Goal: Navigation & Orientation: Find specific page/section

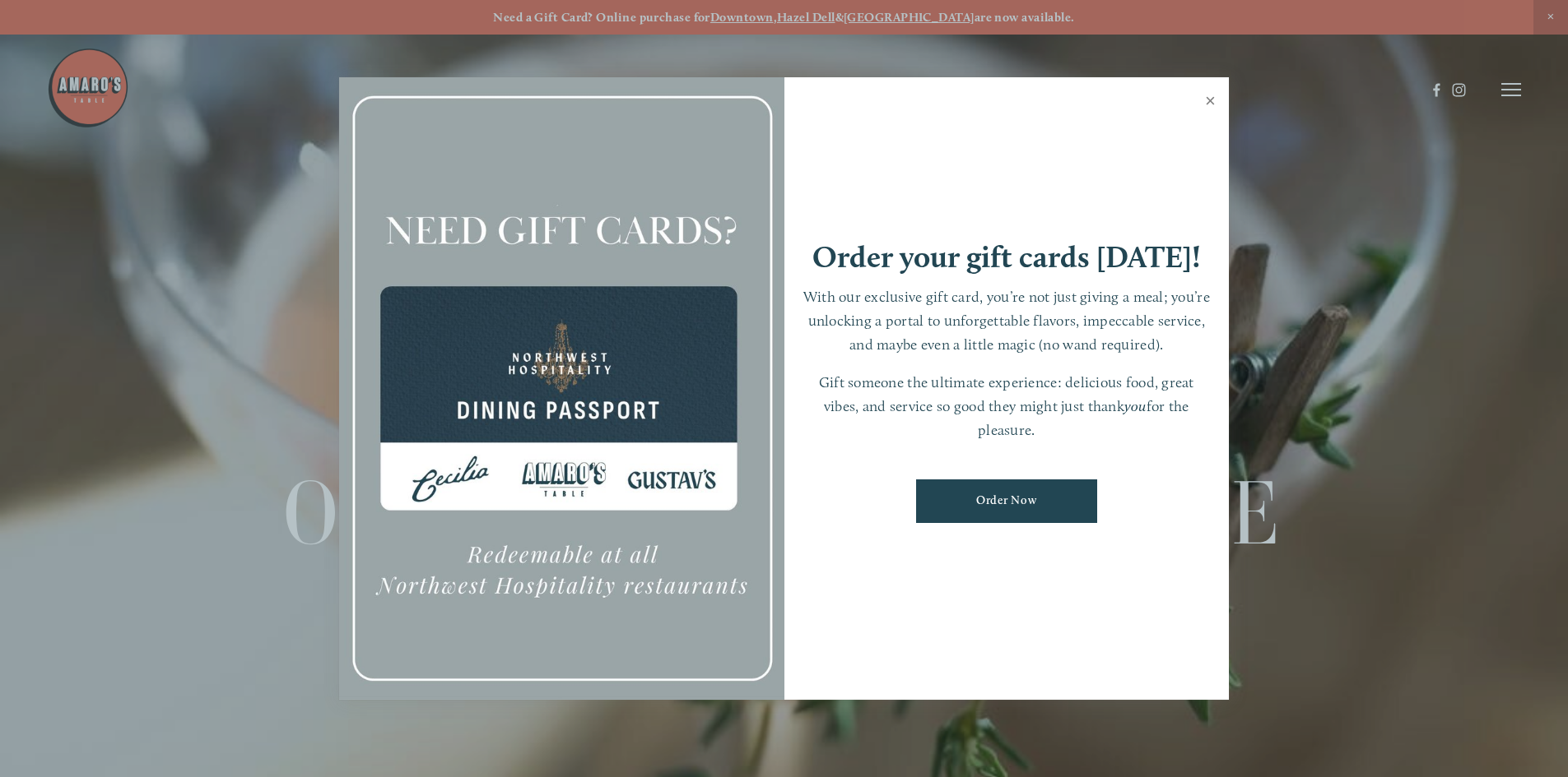
click at [1209, 96] on link "Close" at bounding box center [1210, 103] width 32 height 46
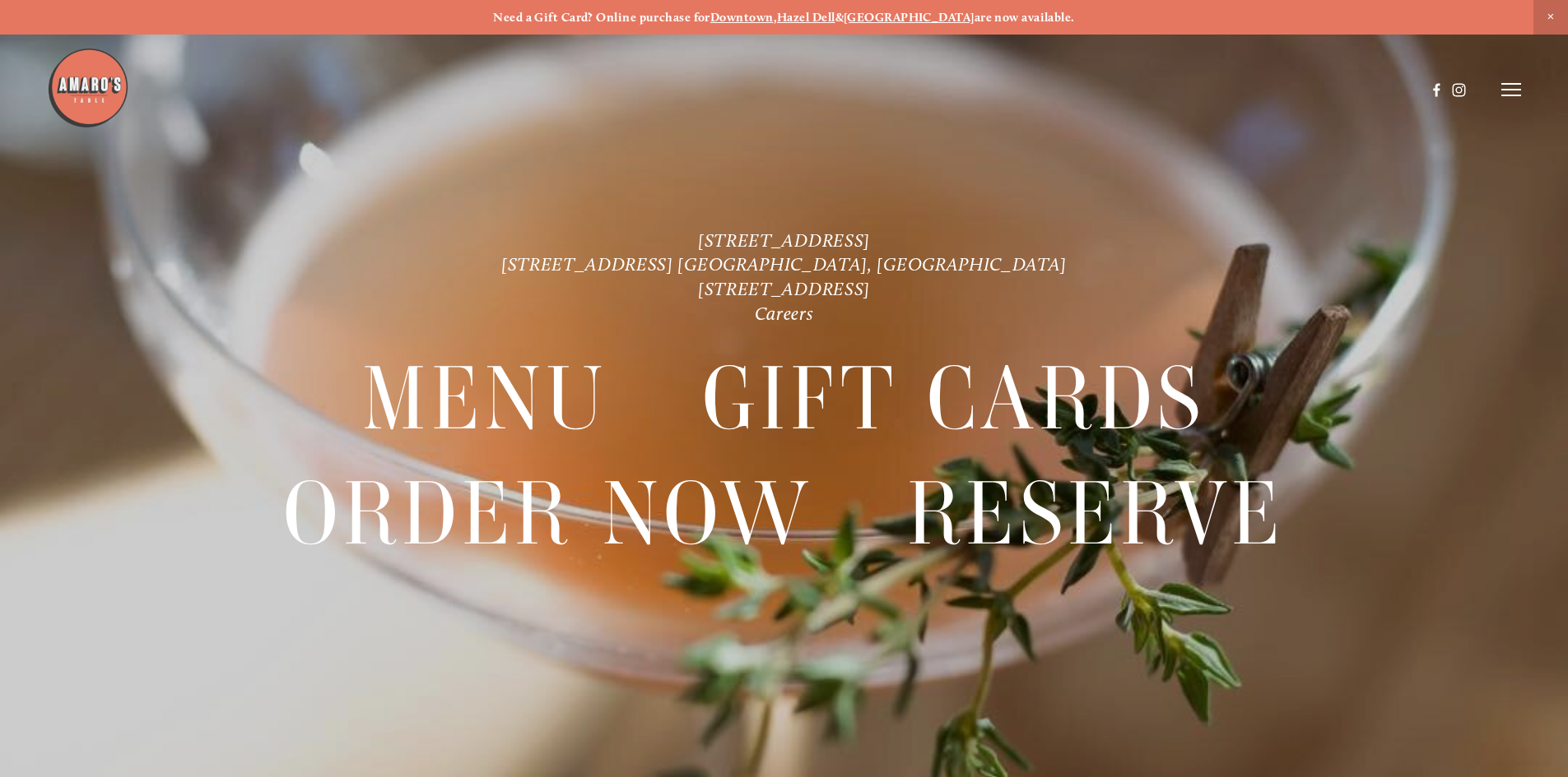
click at [1507, 94] on icon at bounding box center [1511, 89] width 20 height 15
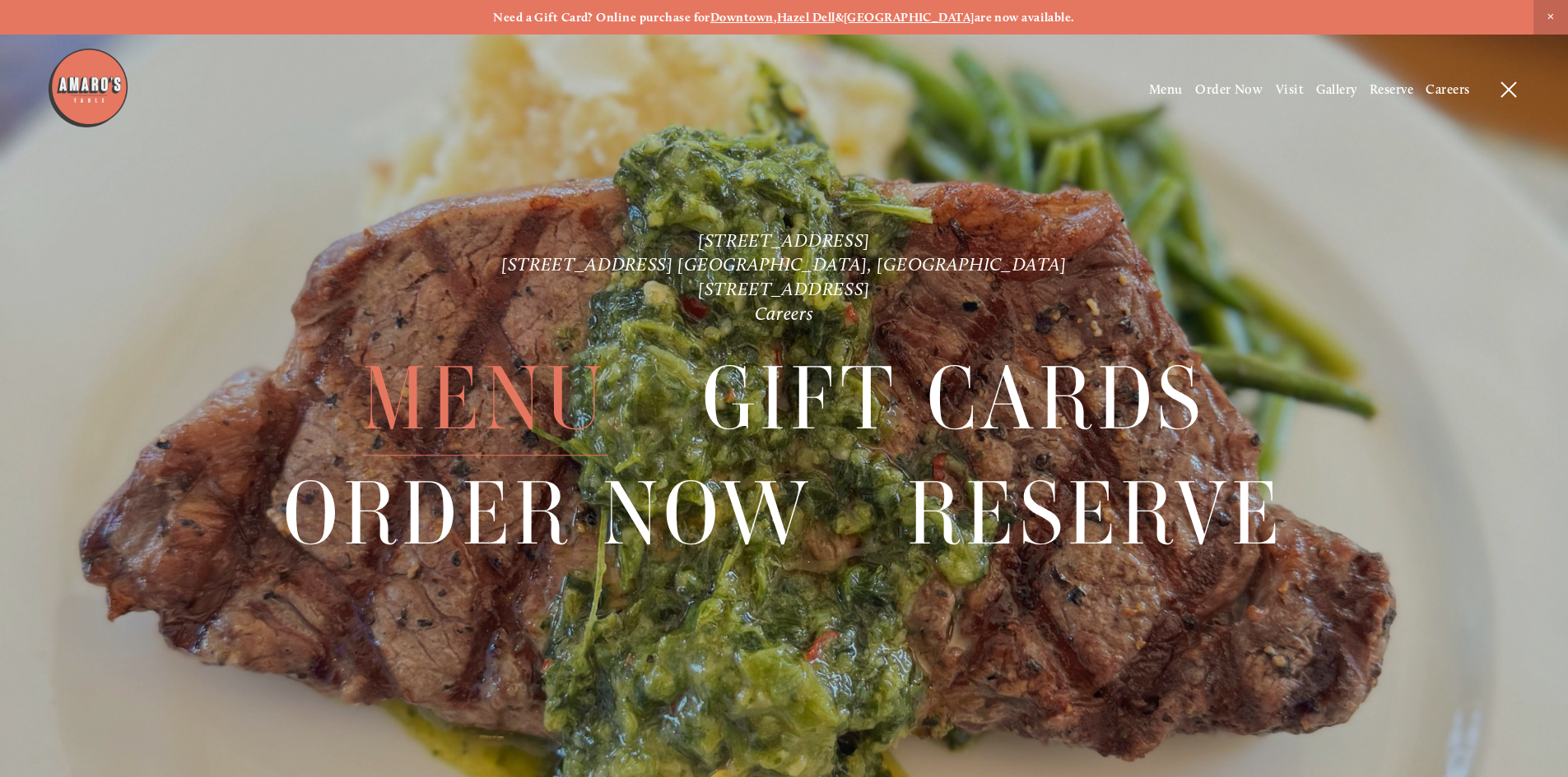
click at [513, 392] on span "Menu" at bounding box center [485, 399] width 246 height 113
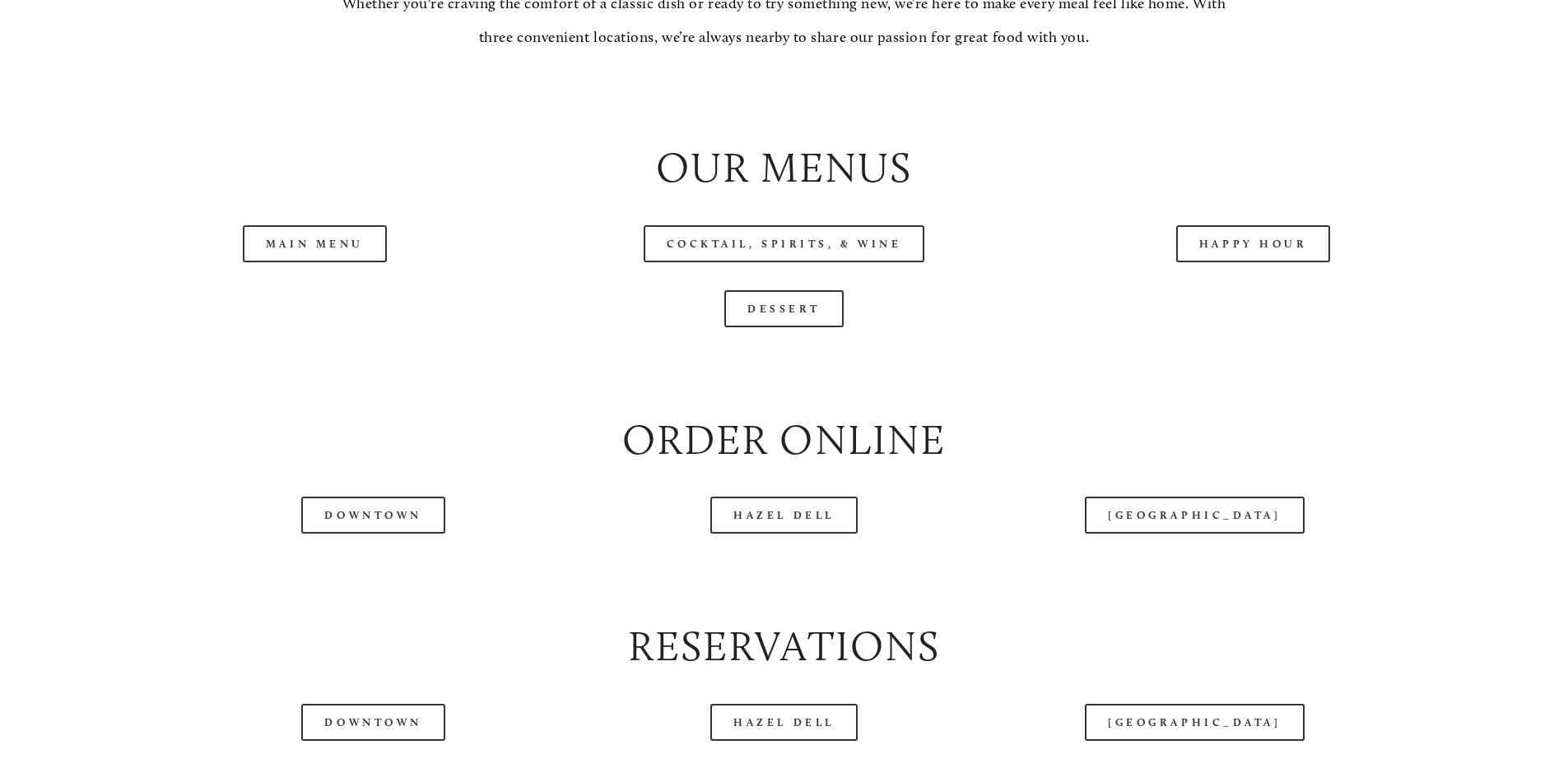
scroll to position [1892, 0]
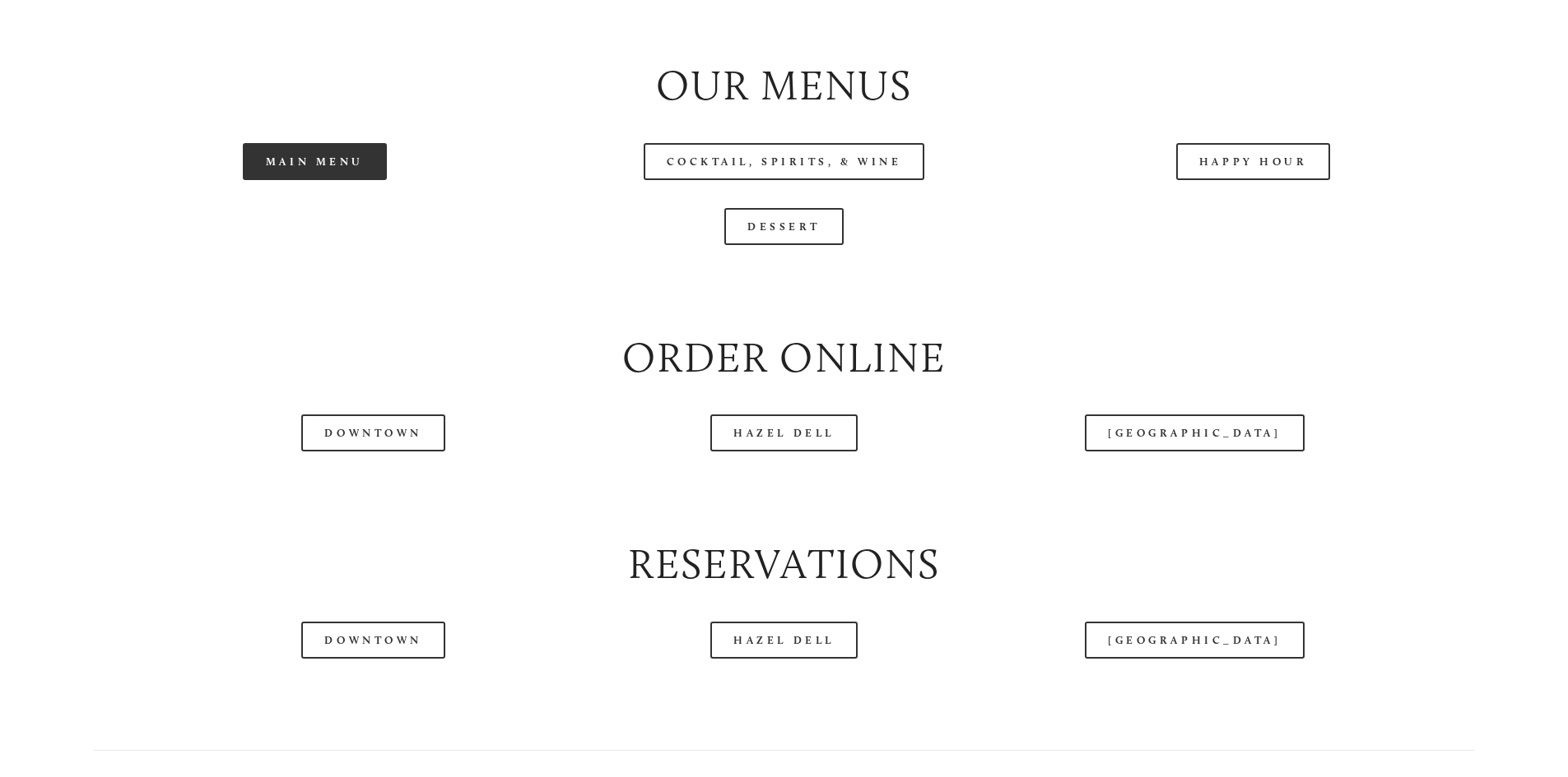
click at [331, 180] on link "Main Menu" at bounding box center [315, 161] width 144 height 37
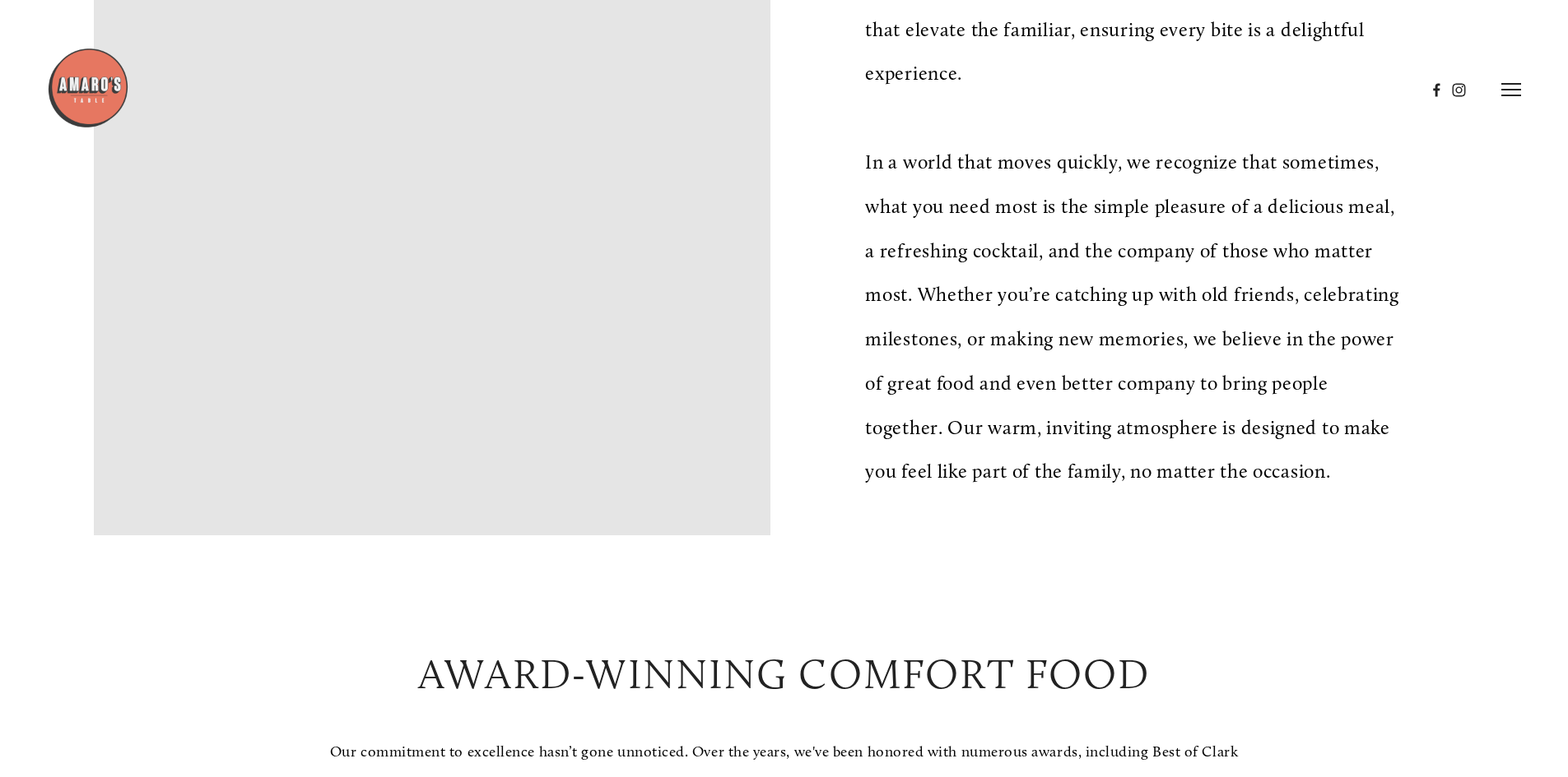
scroll to position [740, 0]
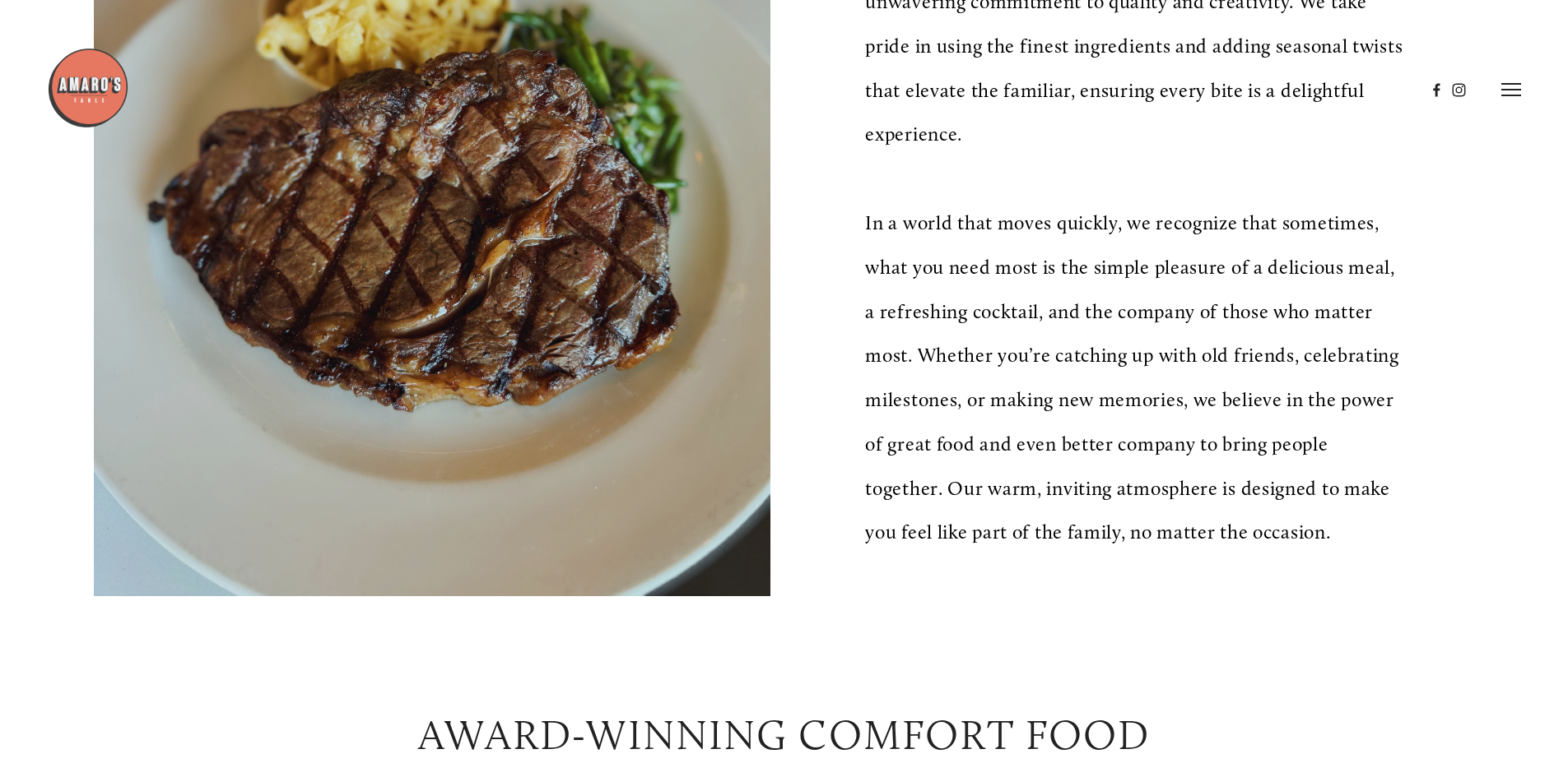
click at [1507, 92] on icon at bounding box center [1511, 89] width 20 height 15
click at [1276, 89] on span "Visit" at bounding box center [1290, 89] width 28 height 16
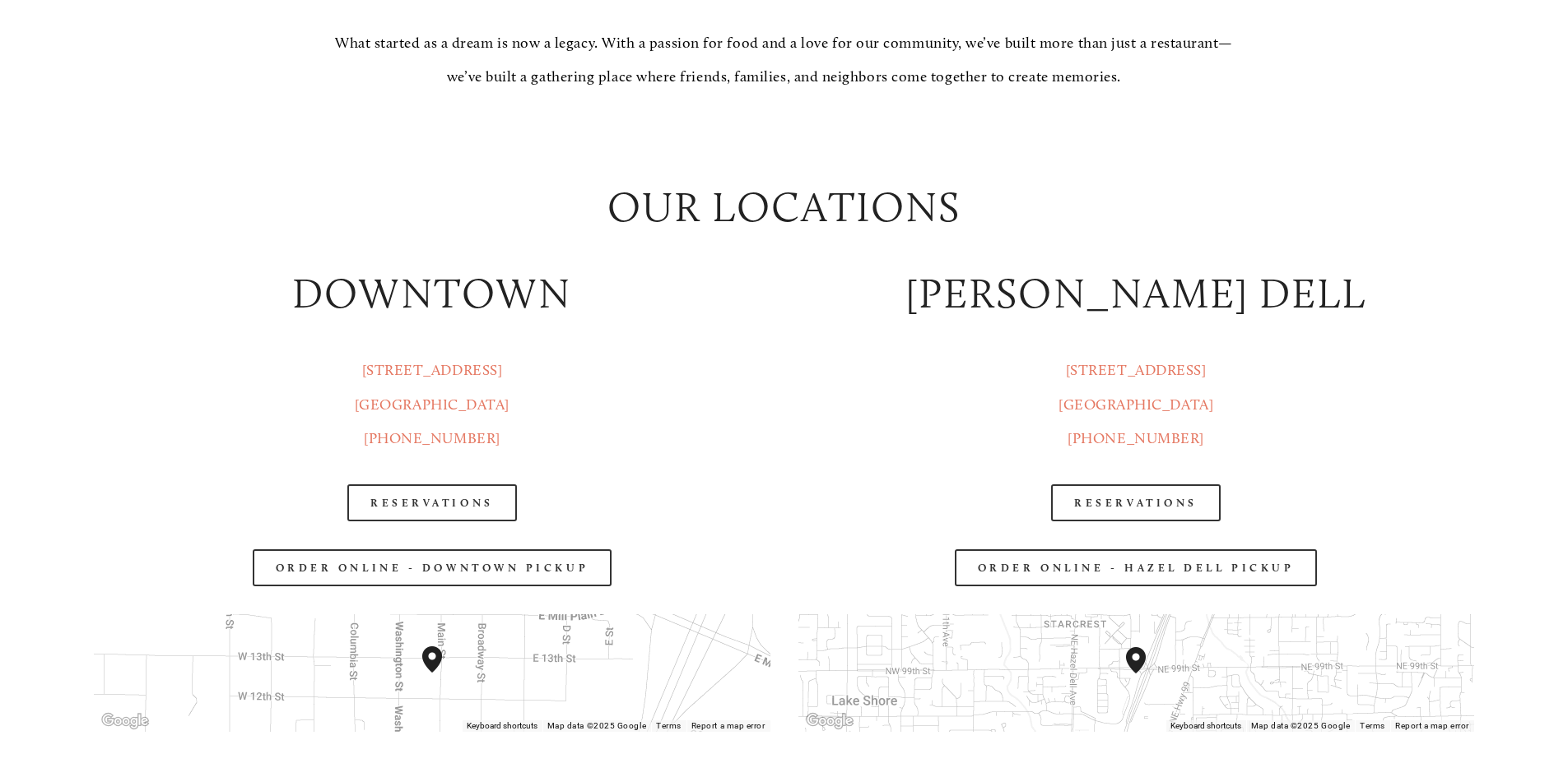
scroll to position [2550, 0]
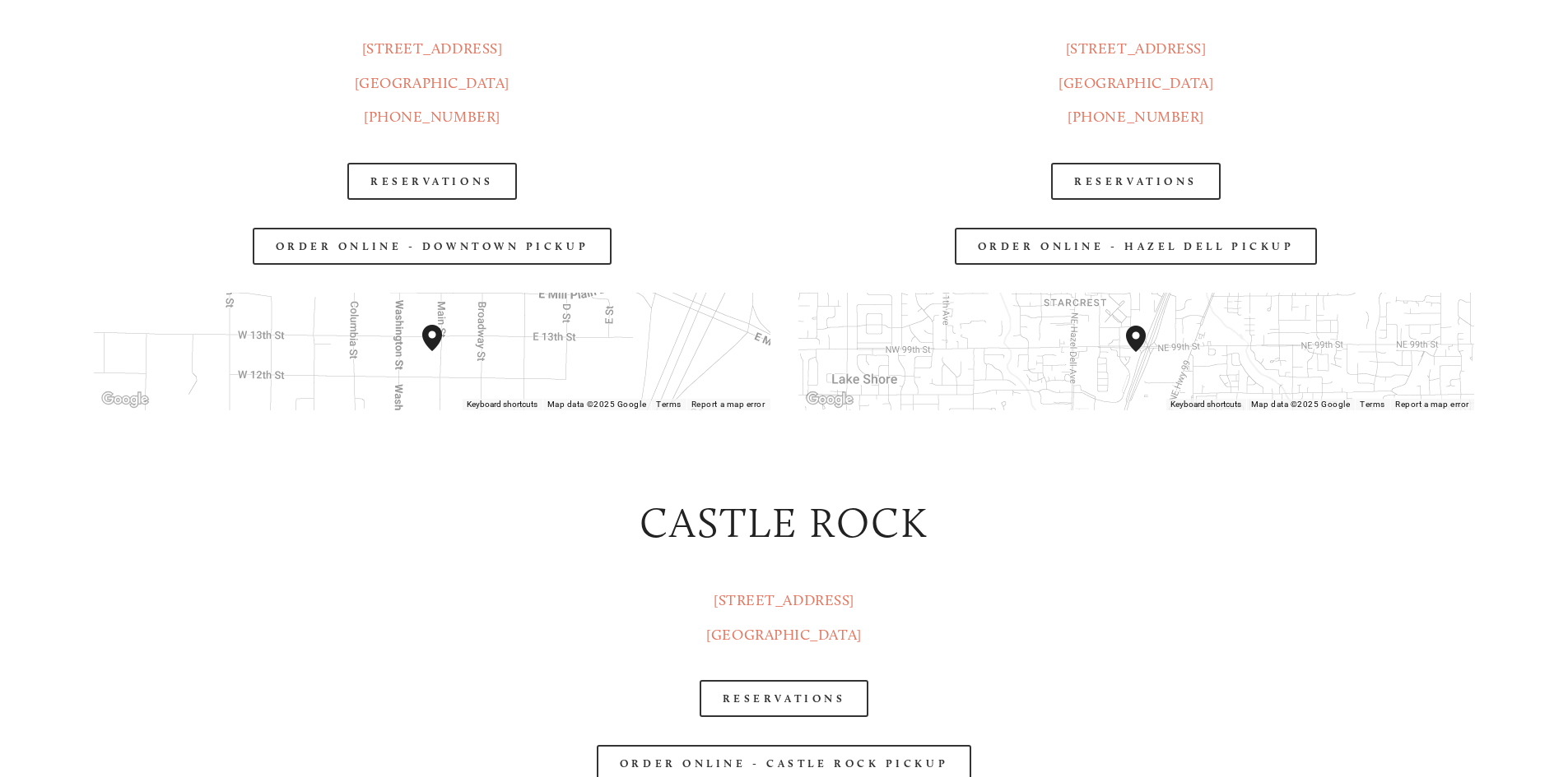
click at [495, 361] on div at bounding box center [432, 352] width 676 height 118
click at [432, 343] on img "Amaro's Table 1220 Main Street vancouver, United States" at bounding box center [432, 339] width 20 height 26
